Goal: Task Accomplishment & Management: Use online tool/utility

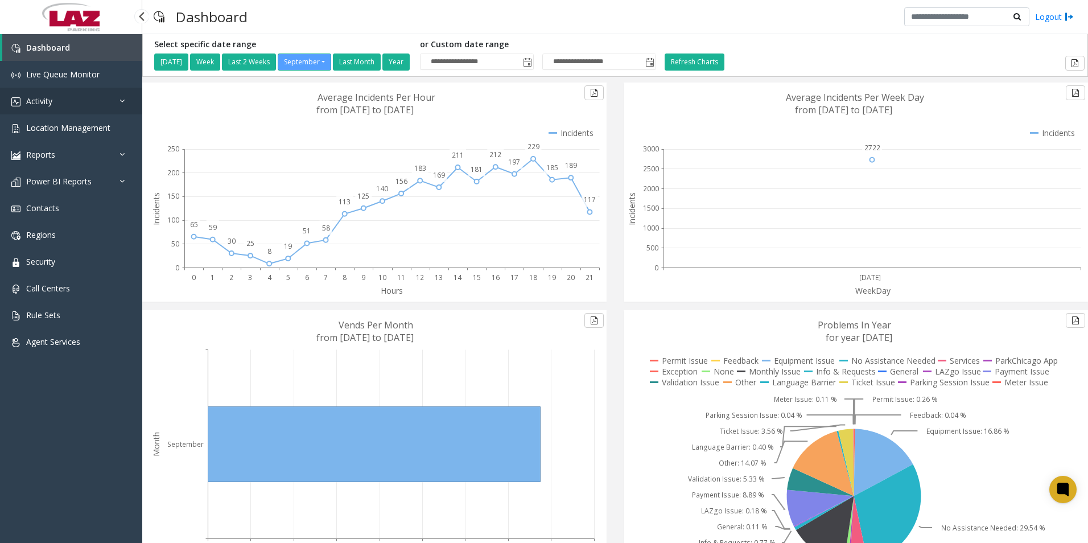
click at [44, 94] on link "Activity" at bounding box center [71, 101] width 142 height 27
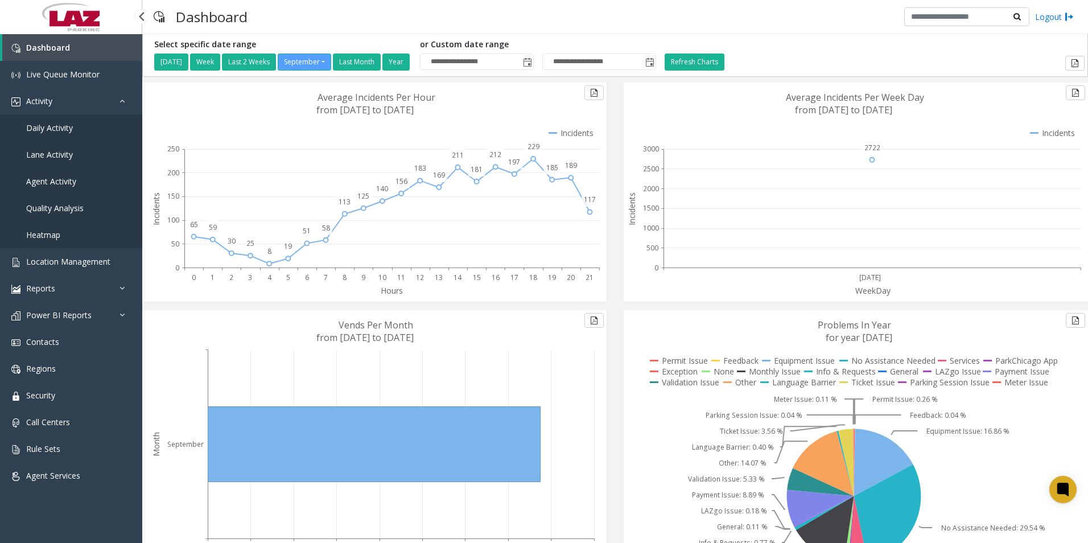
click at [45, 124] on span "Daily Activity" at bounding box center [49, 127] width 47 height 11
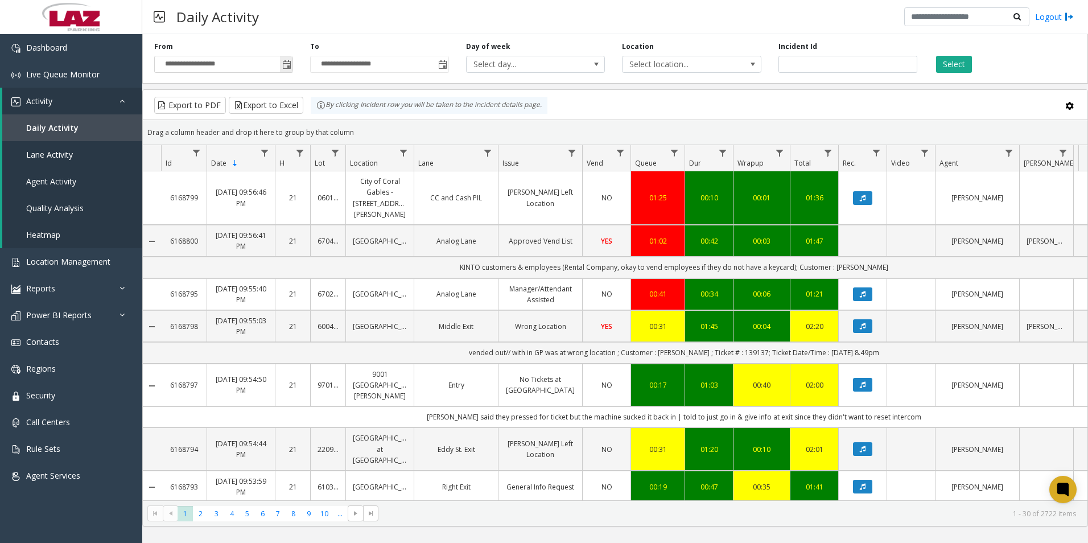
click at [287, 67] on span "Toggle popup" at bounding box center [286, 64] width 9 height 9
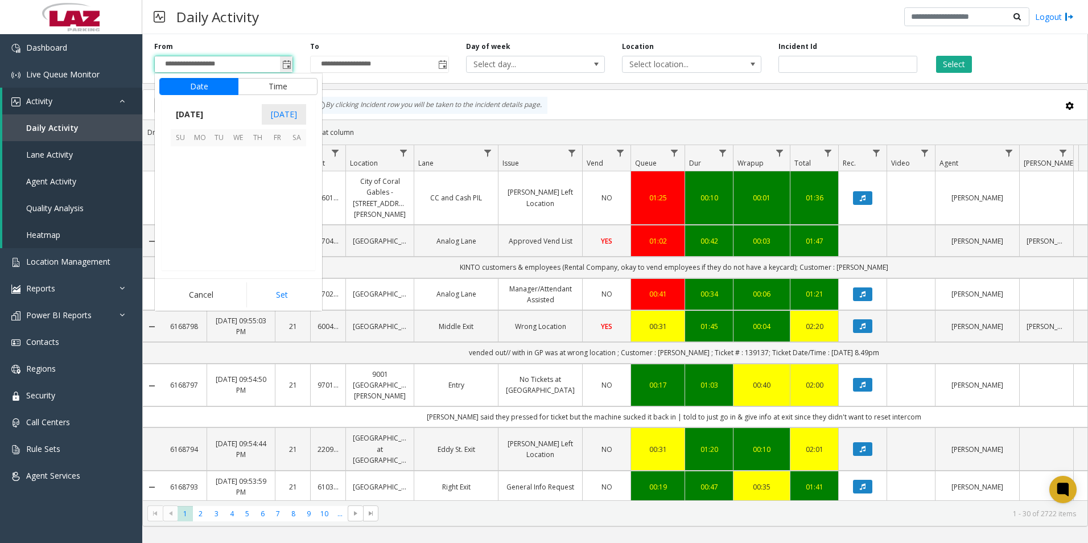
scroll to position [204256, 0]
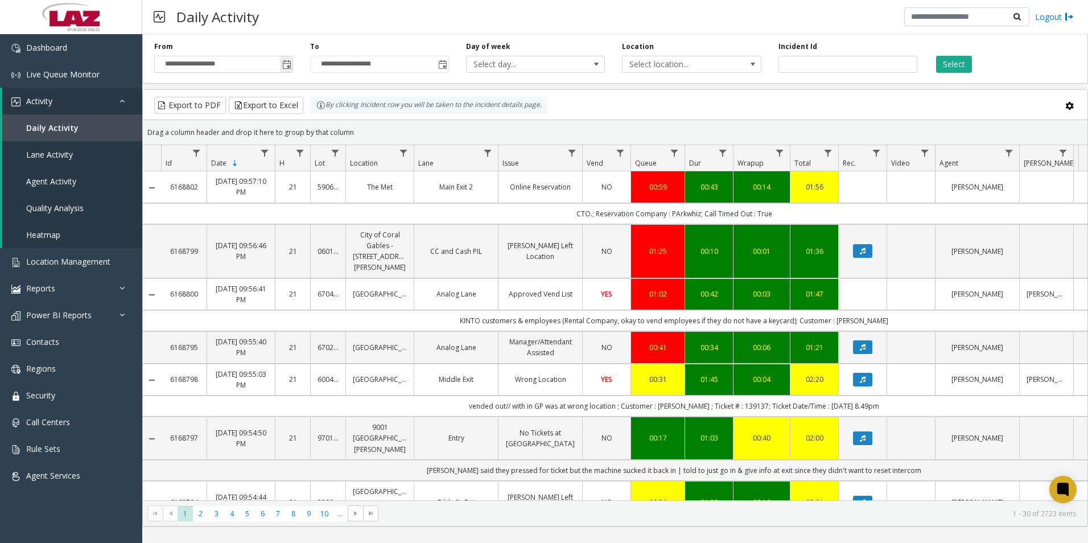
click at [286, 67] on span "Toggle popup" at bounding box center [286, 64] width 9 height 9
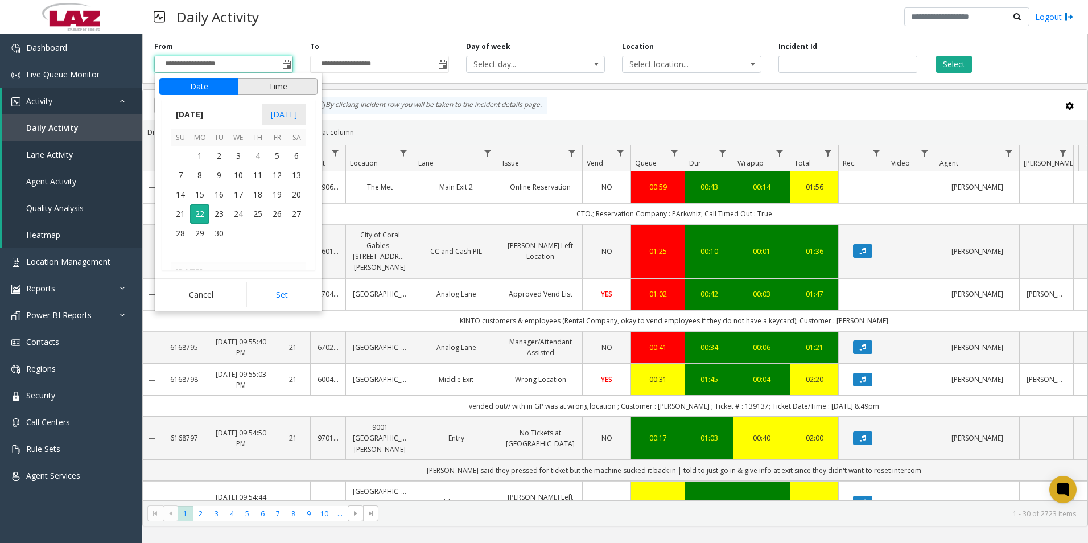
click at [272, 83] on button "Time" at bounding box center [278, 86] width 80 height 17
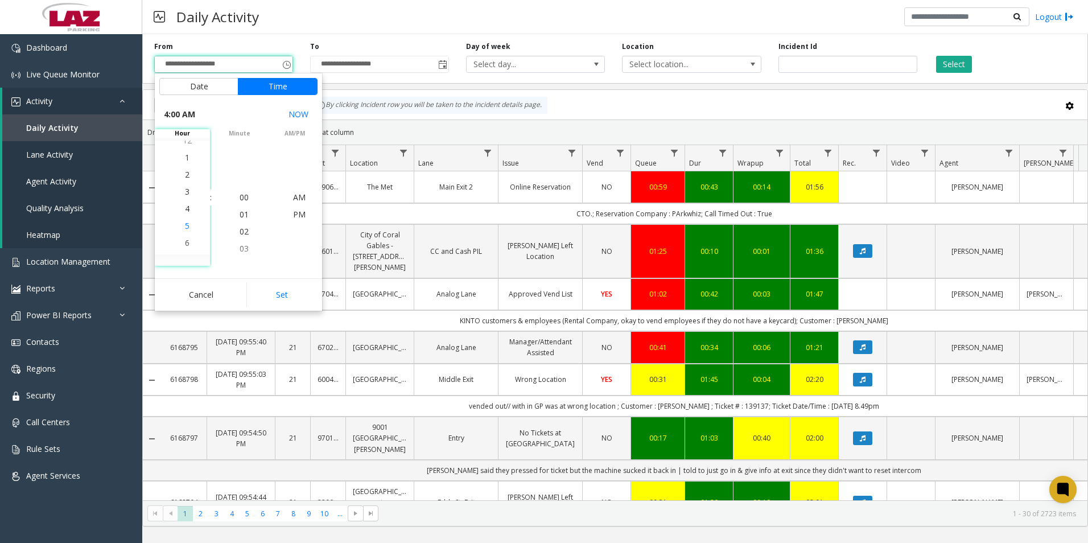
scroll to position [68, 0]
click at [185, 199] on span "4" at bounding box center [187, 197] width 5 height 11
click at [241, 230] on span "30" at bounding box center [244, 231] width 9 height 11
click at [294, 213] on span "PM" at bounding box center [299, 214] width 13 height 11
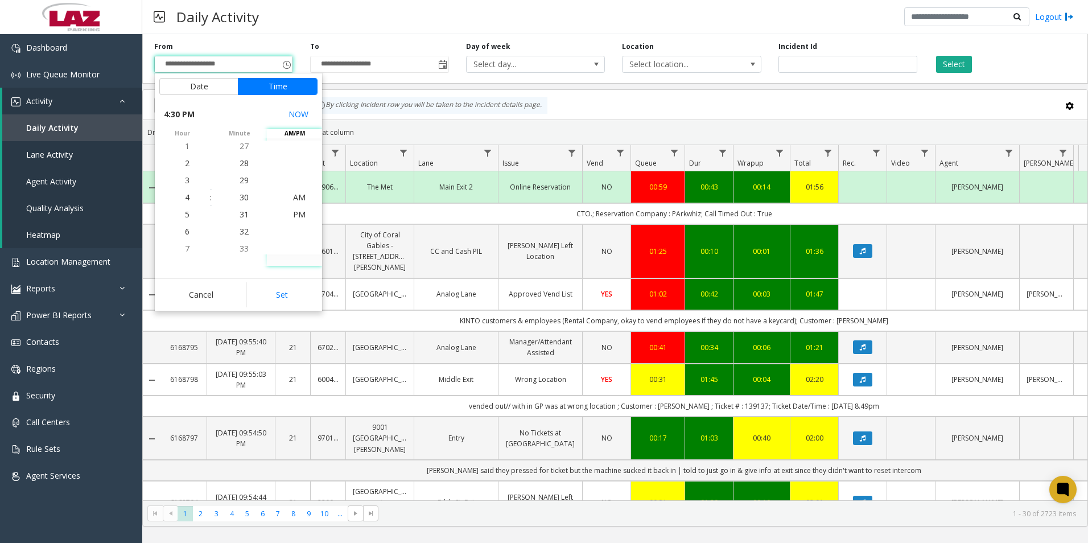
scroll to position [17, 0]
click at [289, 291] on button "Set" at bounding box center [282, 294] width 72 height 25
type input "**********"
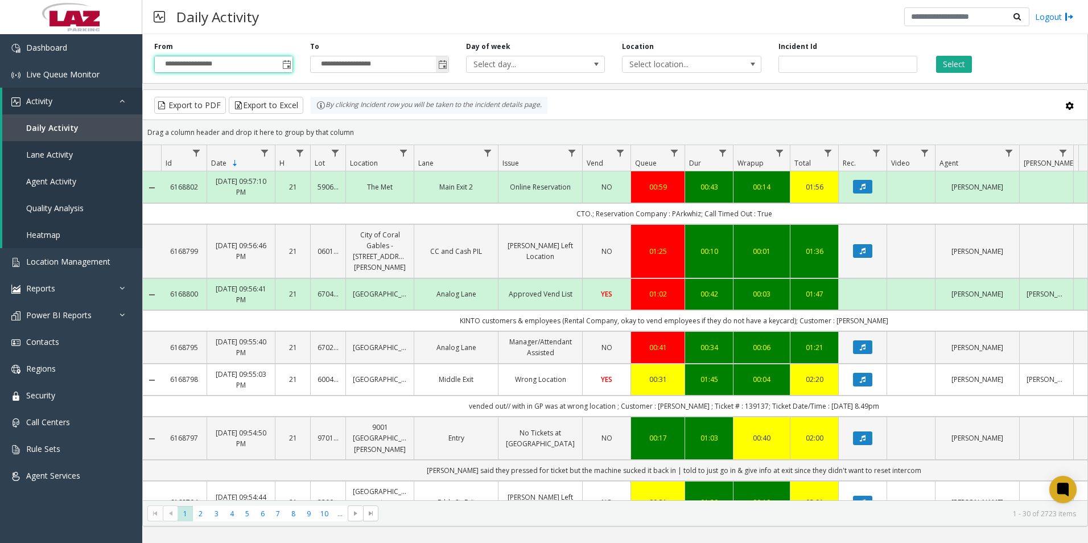
click at [443, 64] on span "Toggle popup" at bounding box center [442, 64] width 9 height 9
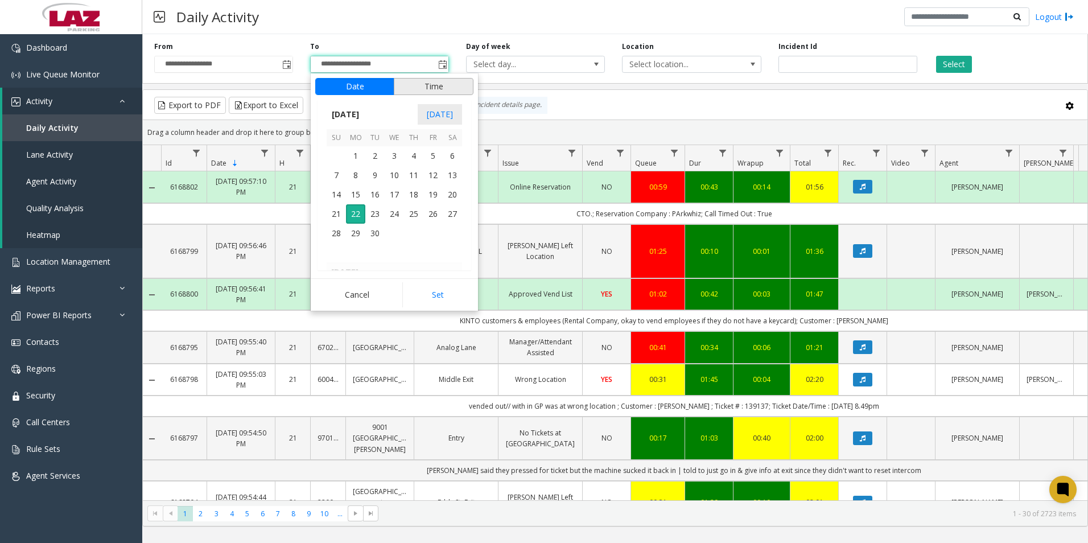
click at [432, 85] on button "Time" at bounding box center [434, 86] width 80 height 17
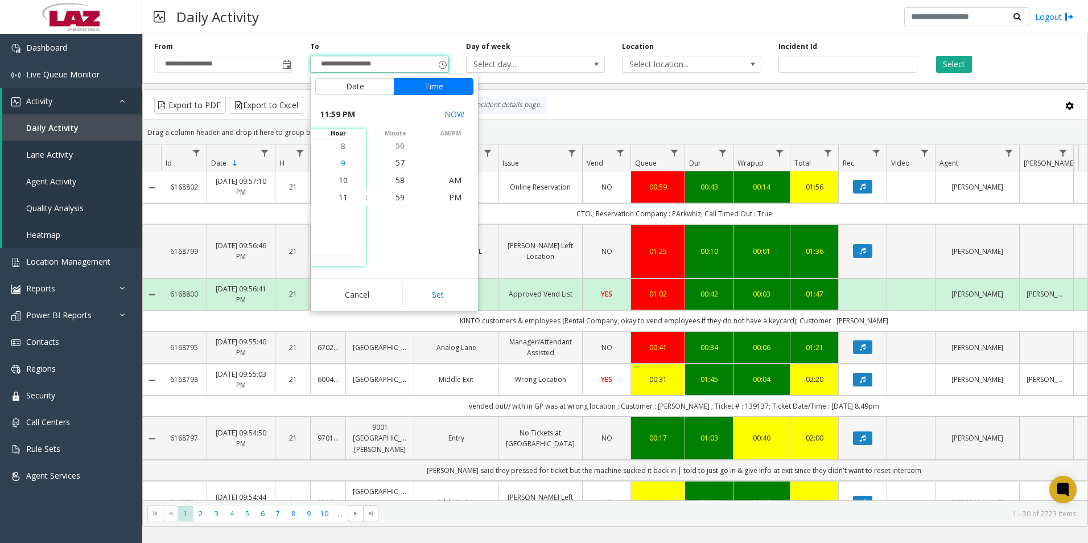
click at [341, 161] on span "9" at bounding box center [343, 163] width 5 height 11
click at [396, 198] on span "59" at bounding box center [400, 197] width 9 height 11
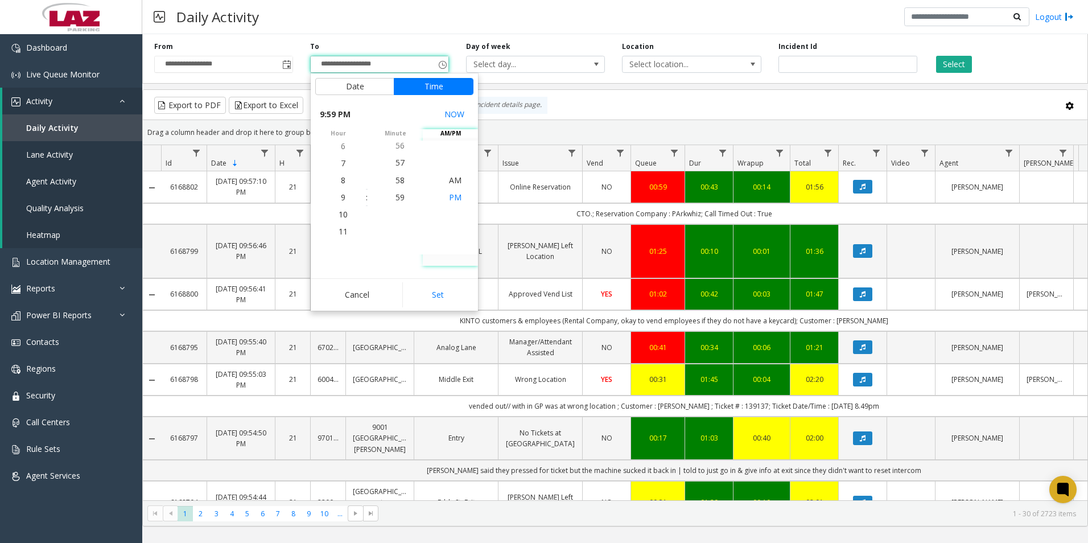
click at [454, 199] on span "PM" at bounding box center [455, 197] width 13 height 11
click at [443, 295] on button "Set" at bounding box center [438, 294] width 72 height 25
type input "**********"
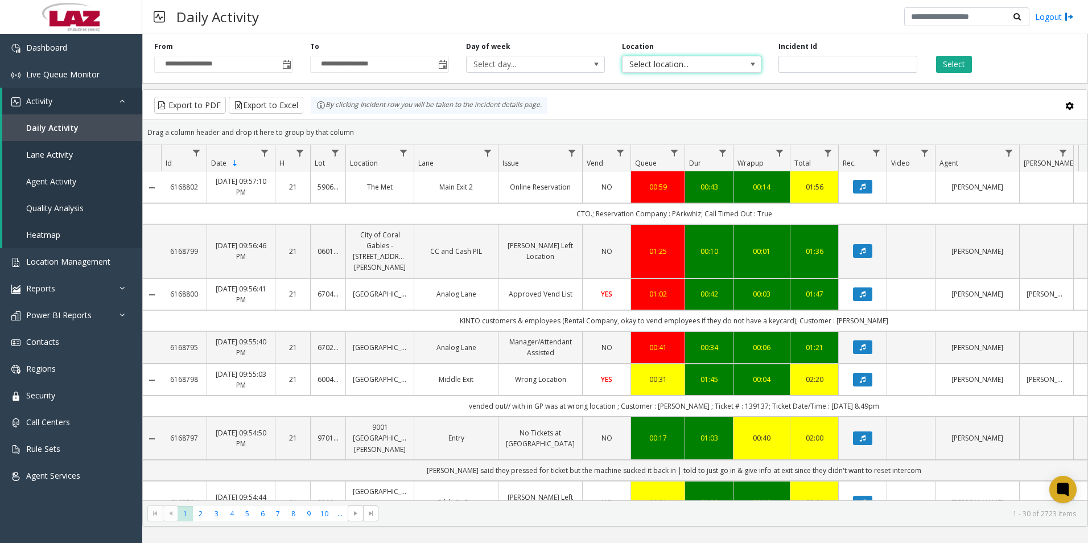
click at [645, 64] on span "Select location..." at bounding box center [678, 64] width 110 height 16
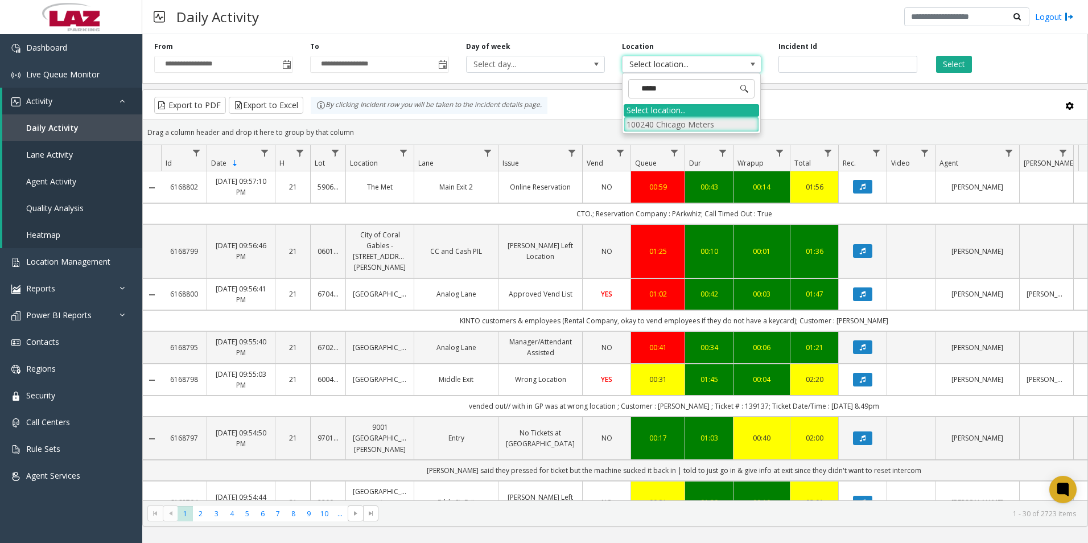
type input "*****"
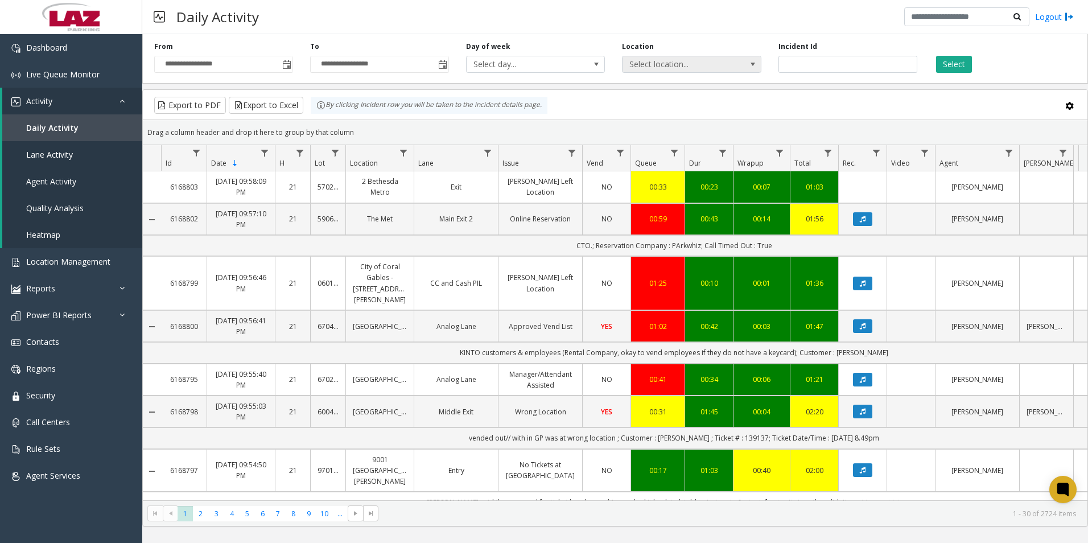
click at [697, 64] on span "Select location..." at bounding box center [678, 64] width 110 height 16
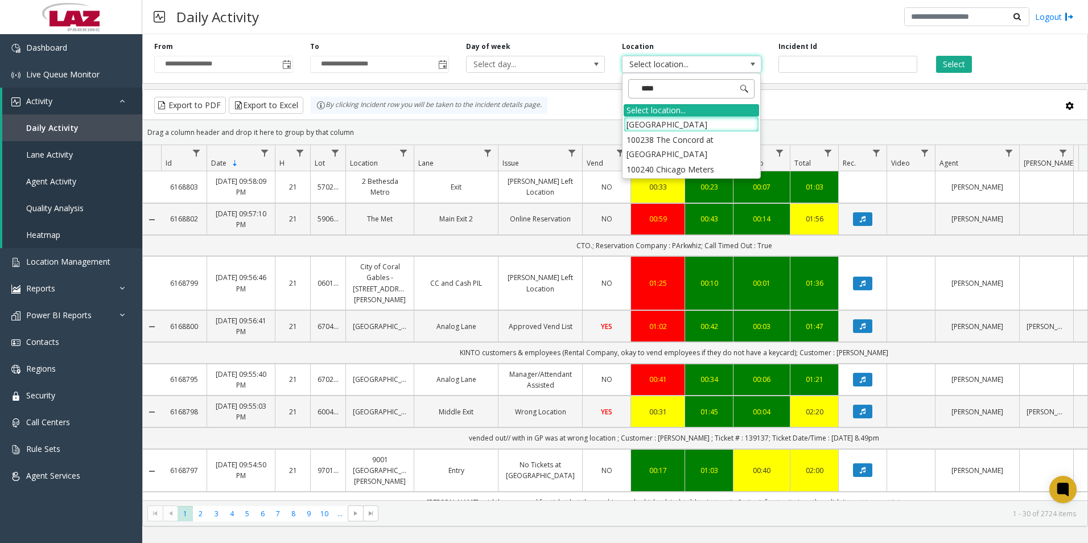
type input "*****"
click at [641, 121] on li "100240 Chicago Meters" at bounding box center [691, 124] width 135 height 15
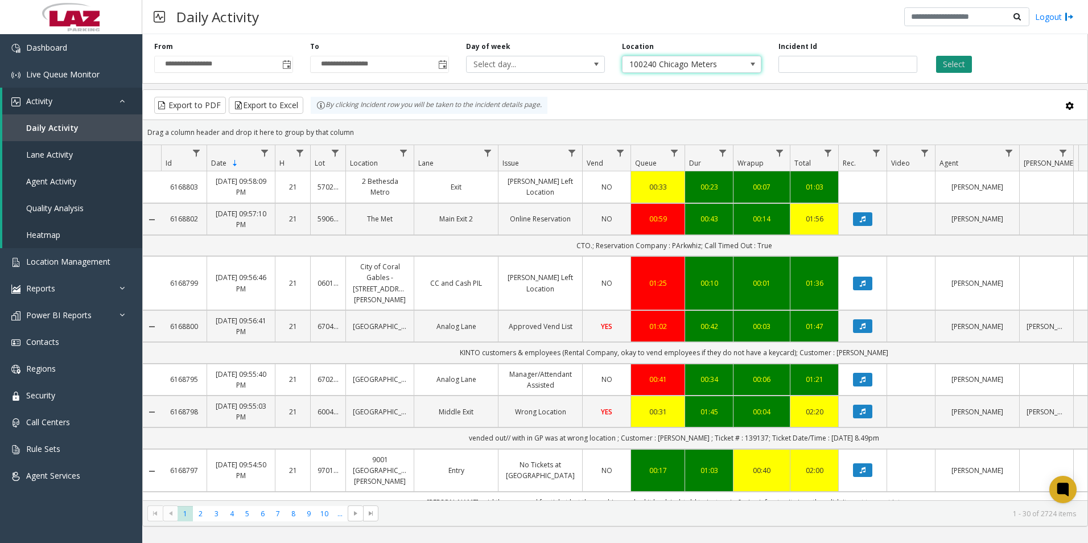
click at [956, 60] on button "Select" at bounding box center [954, 64] width 36 height 17
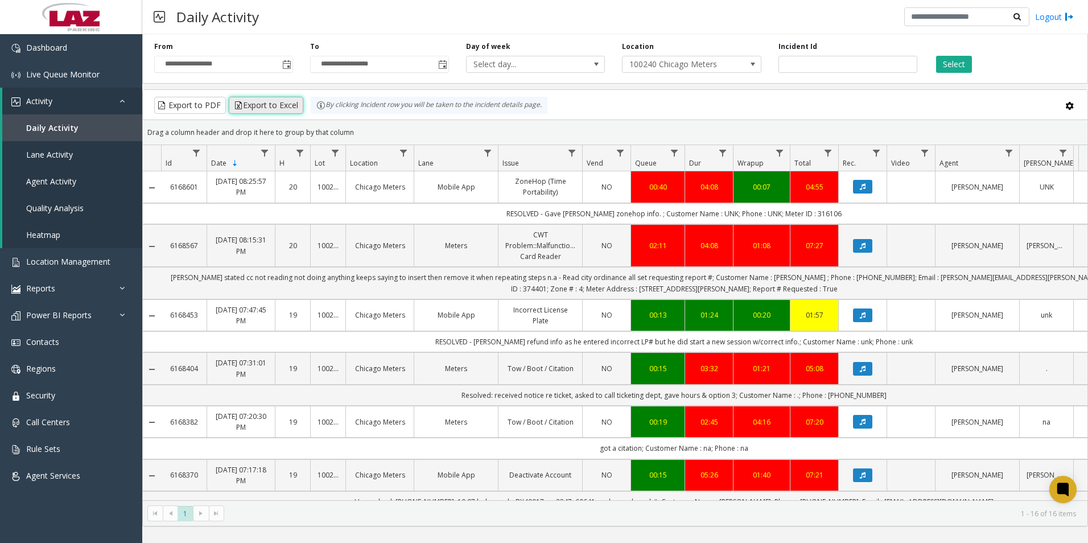
click at [266, 103] on button "Export to Excel" at bounding box center [266, 105] width 75 height 17
